Goal: Task Accomplishment & Management: Complete application form

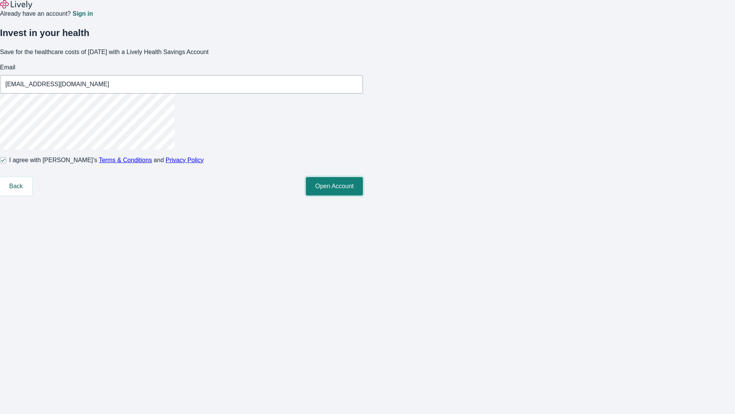
click at [363, 195] on button "Open Account" at bounding box center [334, 186] width 57 height 18
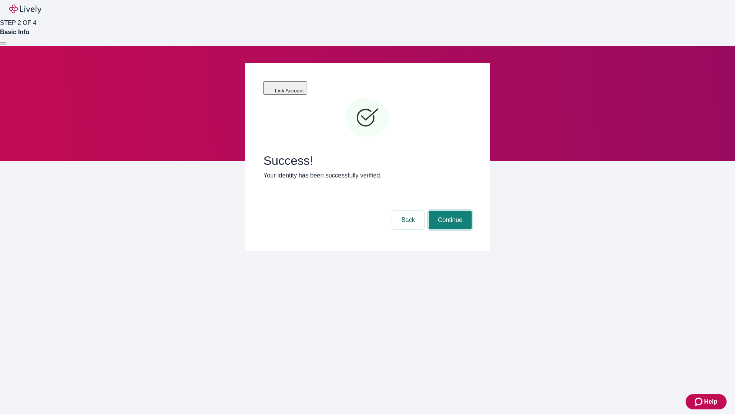
click at [449, 211] on button "Continue" at bounding box center [450, 220] width 43 height 18
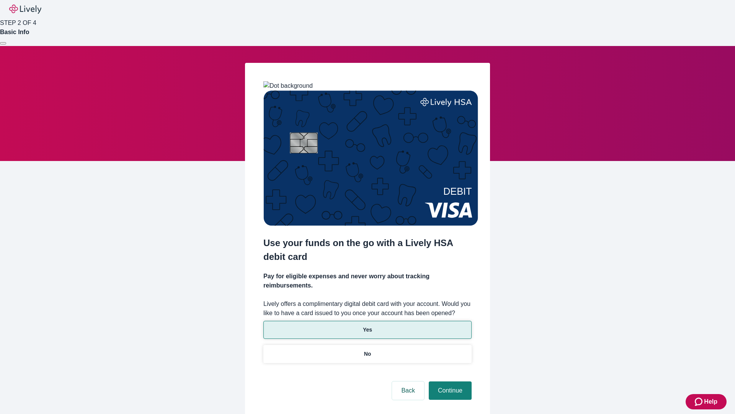
click at [367, 325] on p "Yes" at bounding box center [367, 329] width 9 height 8
click at [449, 381] on button "Continue" at bounding box center [450, 390] width 43 height 18
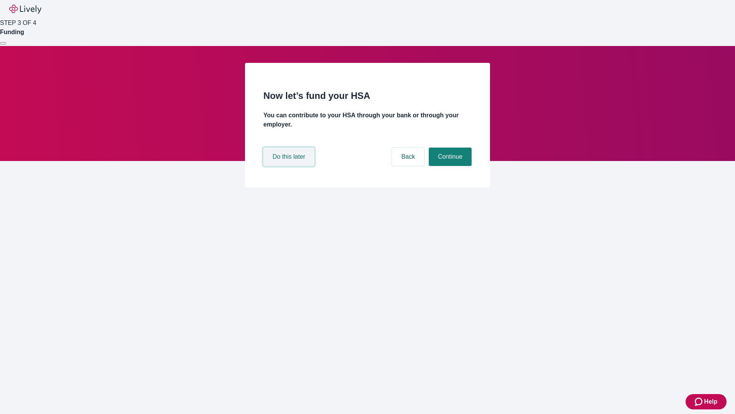
click at [290, 166] on button "Do this later" at bounding box center [288, 156] width 51 height 18
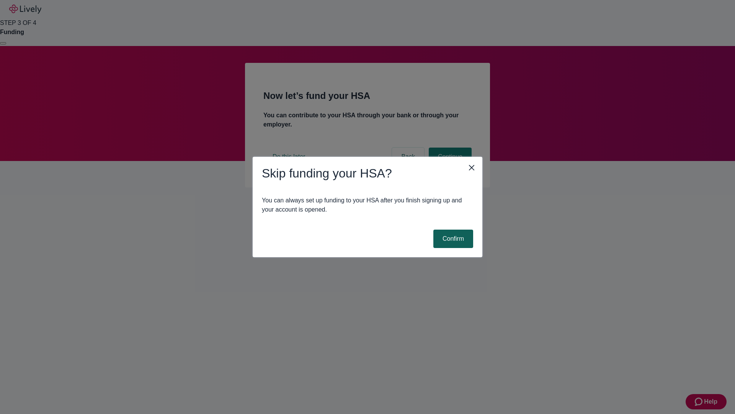
click at [452, 239] on button "Confirm" at bounding box center [453, 238] width 40 height 18
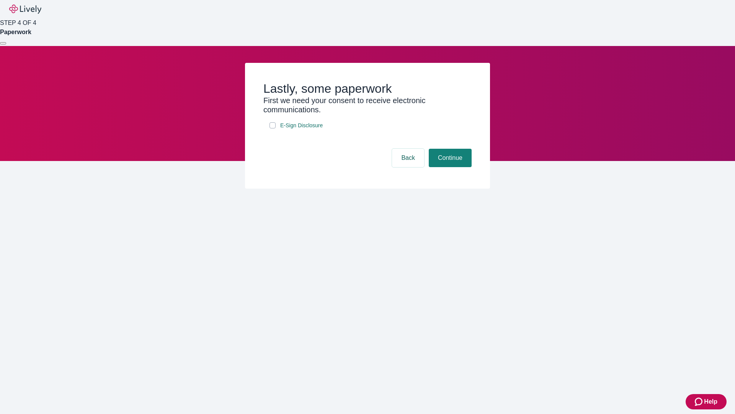
click at [273, 128] on input "E-Sign Disclosure" at bounding box center [273, 125] width 6 height 6
checkbox input "true"
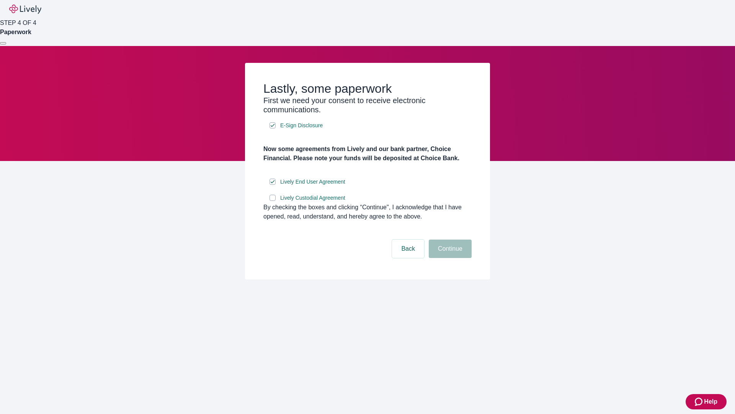
click at [273, 201] on input "Lively Custodial Agreement" at bounding box center [273, 197] width 6 height 6
checkbox input "true"
click at [449, 258] on button "Continue" at bounding box center [450, 248] width 43 height 18
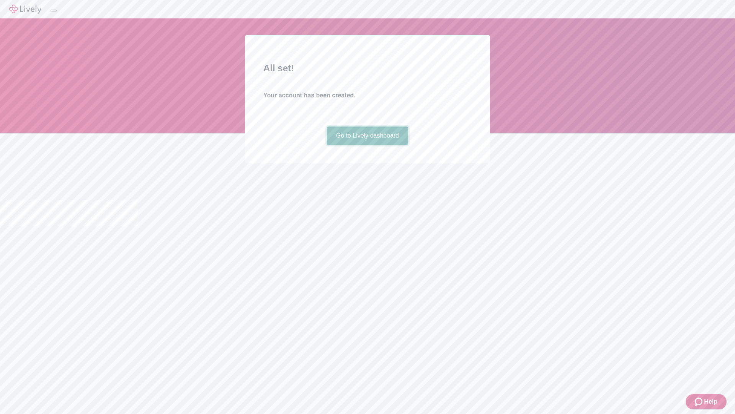
click at [367, 145] on link "Go to Lively dashboard" at bounding box center [368, 135] width 82 height 18
